Goal: Transaction & Acquisition: Purchase product/service

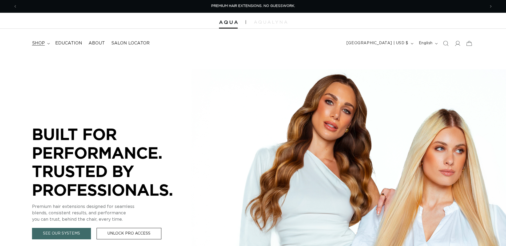
click at [38, 38] on summary "shop" at bounding box center [40, 43] width 23 height 12
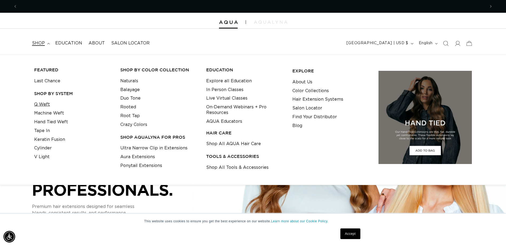
click at [46, 106] on link "Q Weft" at bounding box center [42, 104] width 16 height 9
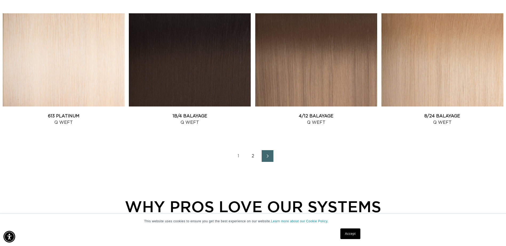
click at [260, 161] on ul "1 2" at bounding box center [253, 156] width 501 height 12
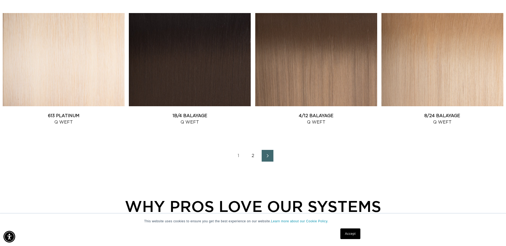
click at [253, 154] on link "2" at bounding box center [253, 156] width 12 height 12
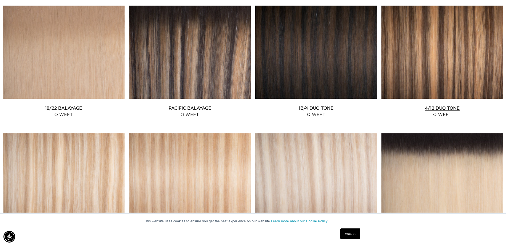
scroll to position [214, 0]
click at [435, 106] on link "4/12 Duo Tone Q Weft" at bounding box center [442, 112] width 122 height 13
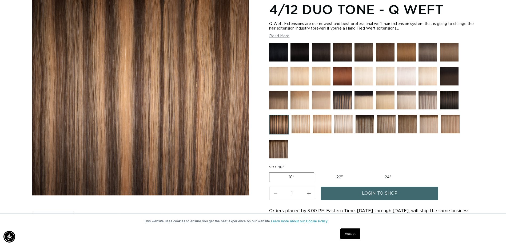
scroll to position [80, 0]
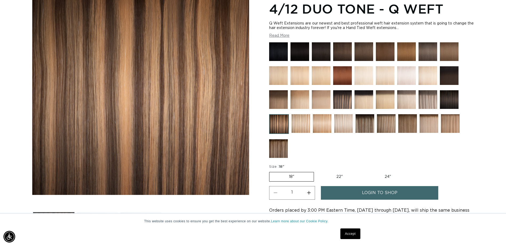
click at [338, 101] on img at bounding box center [342, 99] width 19 height 19
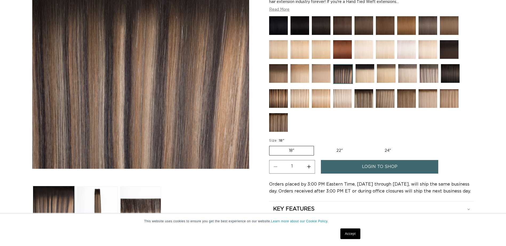
scroll to position [107, 0]
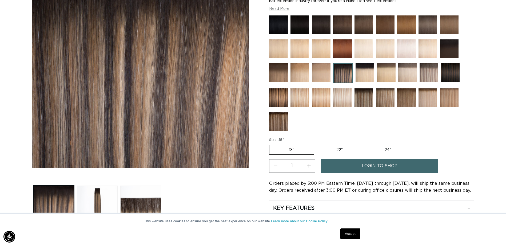
click at [342, 164] on link "login to shop" at bounding box center [379, 167] width 117 height 14
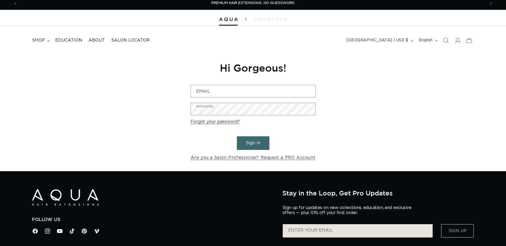
scroll to position [3, 0]
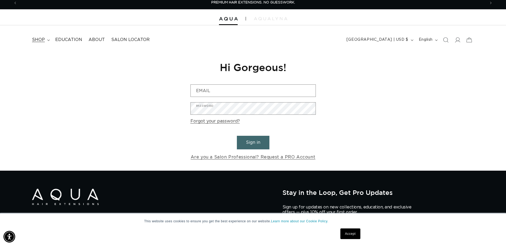
click at [34, 45] on summary "shop" at bounding box center [40, 40] width 23 height 12
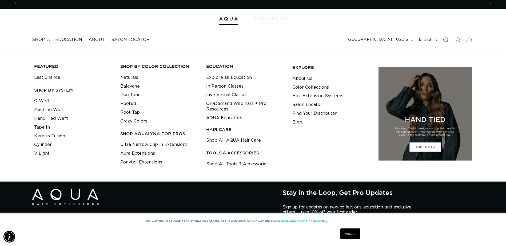
scroll to position [0, 936]
click at [233, 140] on link "Shop All AQUA Hair Care" at bounding box center [233, 140] width 55 height 9
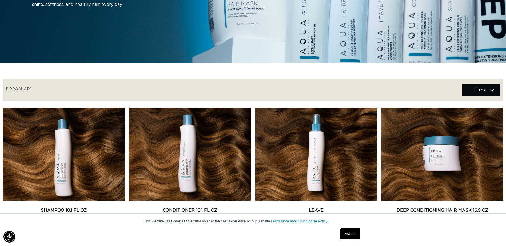
scroll to position [133, 0]
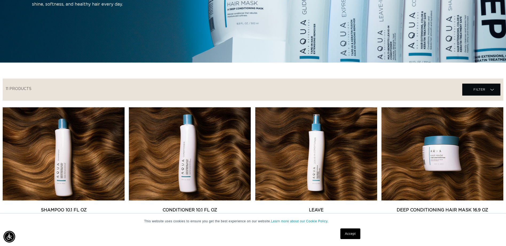
click at [343, 221] on p "This website uses cookies to ensure you get the best experience on our website.…" at bounding box center [253, 221] width 218 height 5
click at [342, 228] on div "Accept" at bounding box center [350, 234] width 23 height 14
click at [353, 235] on link "Accept" at bounding box center [350, 234] width 20 height 11
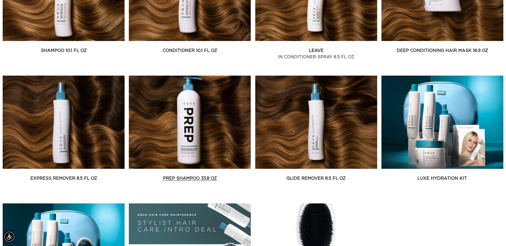
scroll to position [0, 0]
click at [231, 176] on link "Prep Shampoo 33.8 oz" at bounding box center [190, 179] width 122 height 6
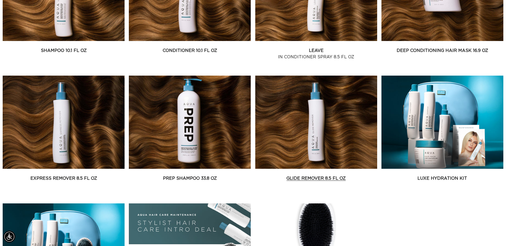
scroll to position [0, 468]
click at [319, 176] on link "Glide Remover 8.5 fl oz" at bounding box center [316, 179] width 122 height 6
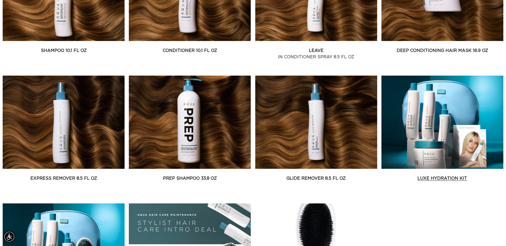
scroll to position [0, 936]
click at [475, 176] on link "Luxe Hydration Kit" at bounding box center [442, 179] width 122 height 6
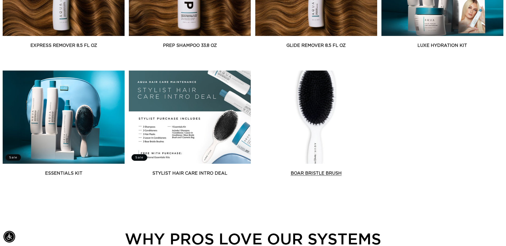
scroll to position [0, 468]
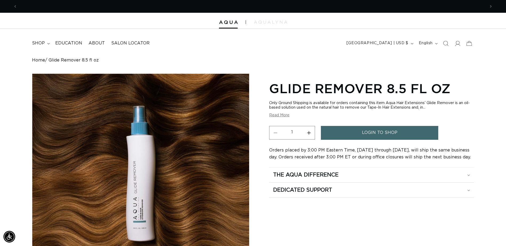
scroll to position [0, 468]
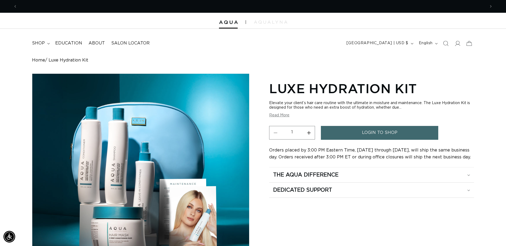
scroll to position [0, 468]
